Goal: Find specific page/section: Find specific page/section

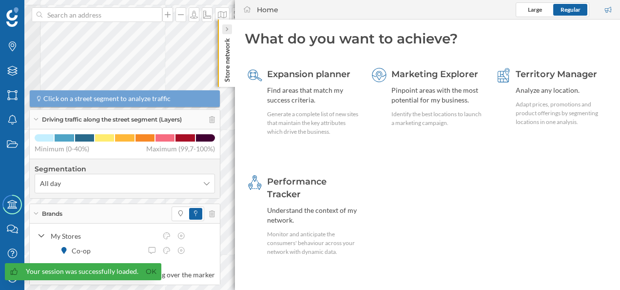
click at [229, 30] on div at bounding box center [227, 29] width 10 height 10
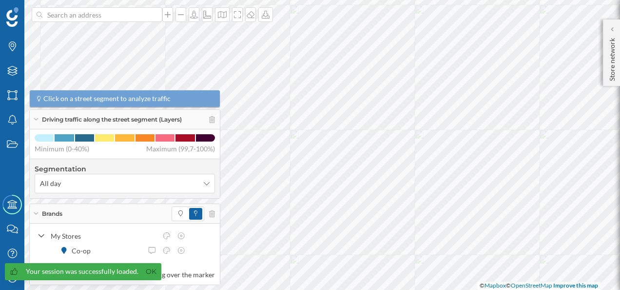
click at [38, 218] on div "Brands" at bounding box center [125, 214] width 190 height 20
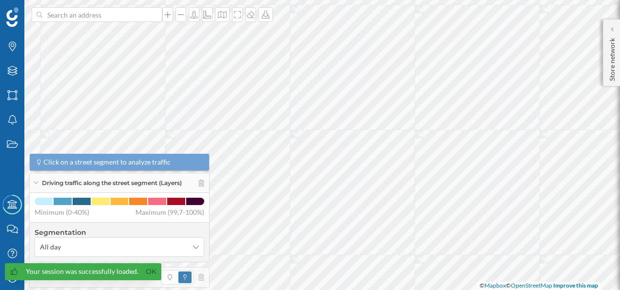
click at [37, 183] on icon at bounding box center [36, 182] width 4 height 2
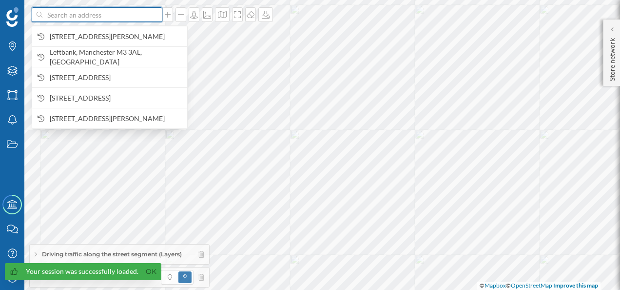
click at [96, 18] on input at bounding box center [96, 14] width 109 height 15
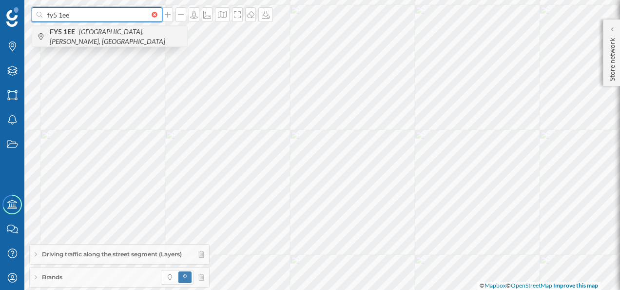
type input "fy5 1ee"
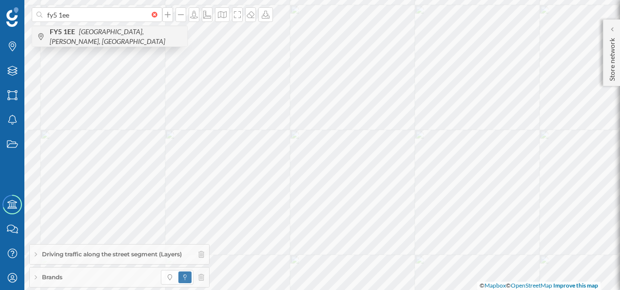
click at [76, 37] on icon "[GEOGRAPHIC_DATA], [PERSON_NAME], [GEOGRAPHIC_DATA]" at bounding box center [108, 36] width 116 height 18
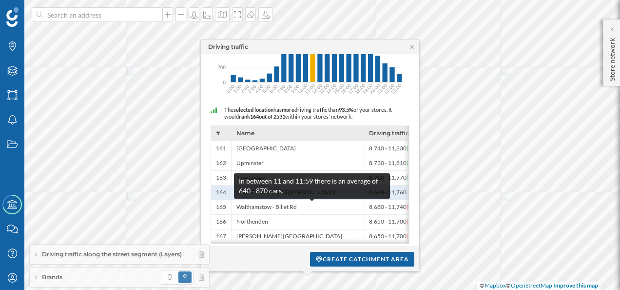
scroll to position [136, 0]
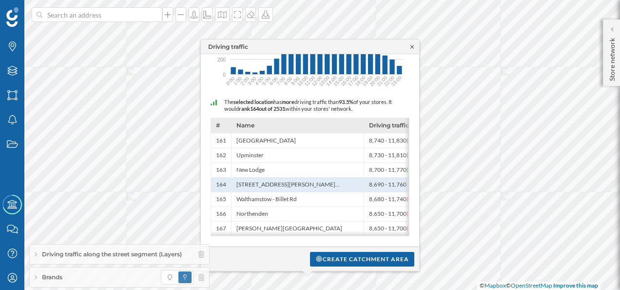
click at [414, 49] on icon at bounding box center [412, 47] width 7 height 6
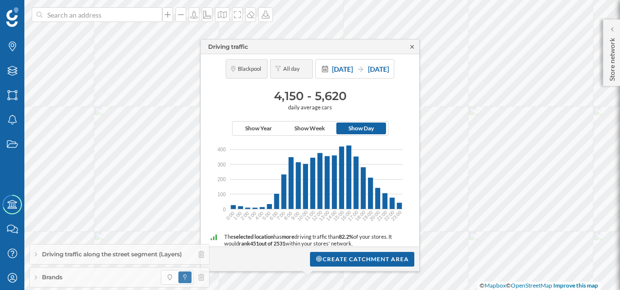
click at [413, 49] on icon at bounding box center [412, 47] width 7 height 6
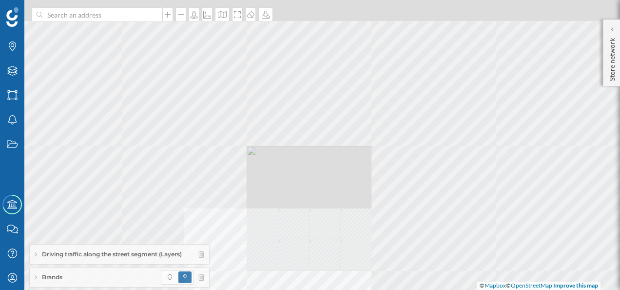
click at [375, 196] on div "© Mapbox © OpenStreetMap Improve this map" at bounding box center [310, 145] width 620 height 290
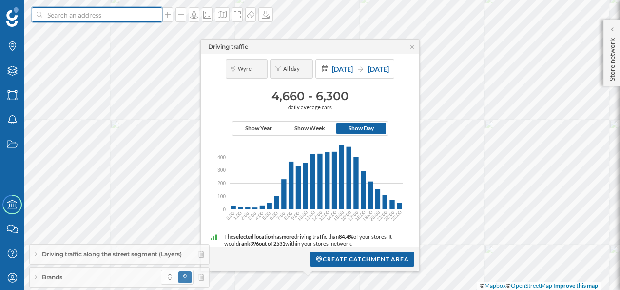
click at [59, 19] on input at bounding box center [96, 14] width 109 height 15
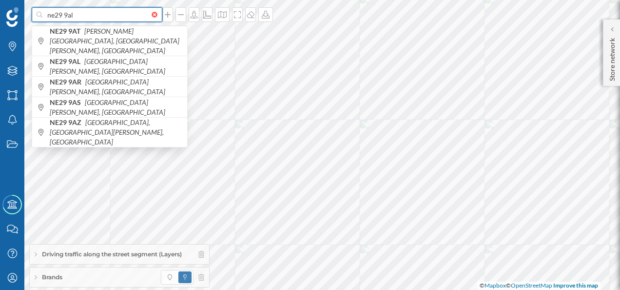
type input "ne29 9al"
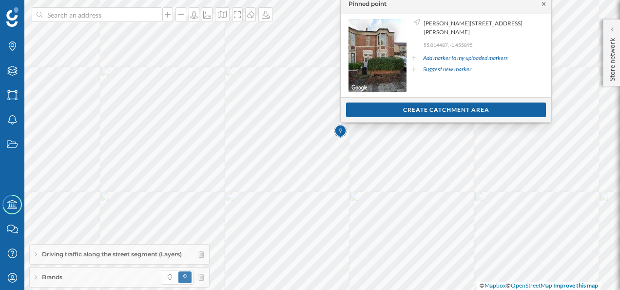
click at [545, 3] on icon at bounding box center [543, 4] width 7 height 6
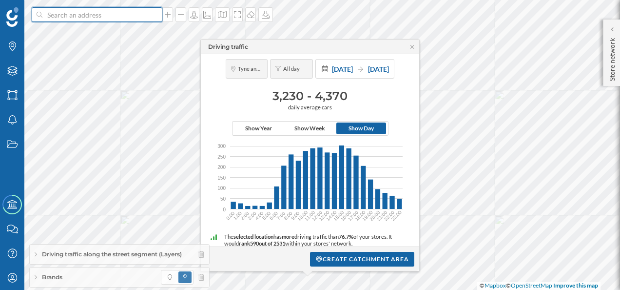
click at [85, 15] on input at bounding box center [96, 14] width 109 height 15
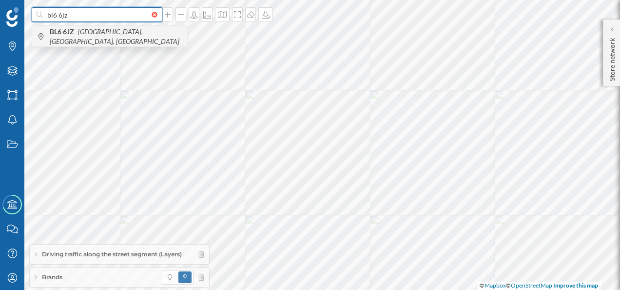
type input "bl6 6jz"
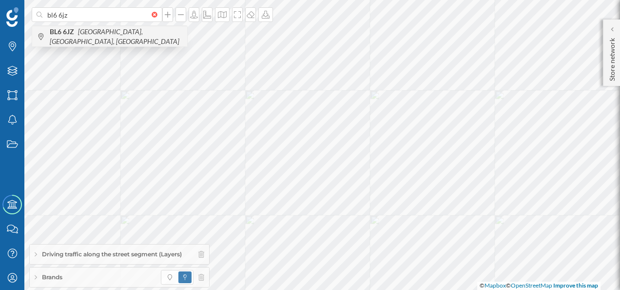
click at [98, 32] on icon "[GEOGRAPHIC_DATA], [GEOGRAPHIC_DATA], [GEOGRAPHIC_DATA]" at bounding box center [115, 36] width 130 height 18
